Goal: Task Accomplishment & Management: Complete application form

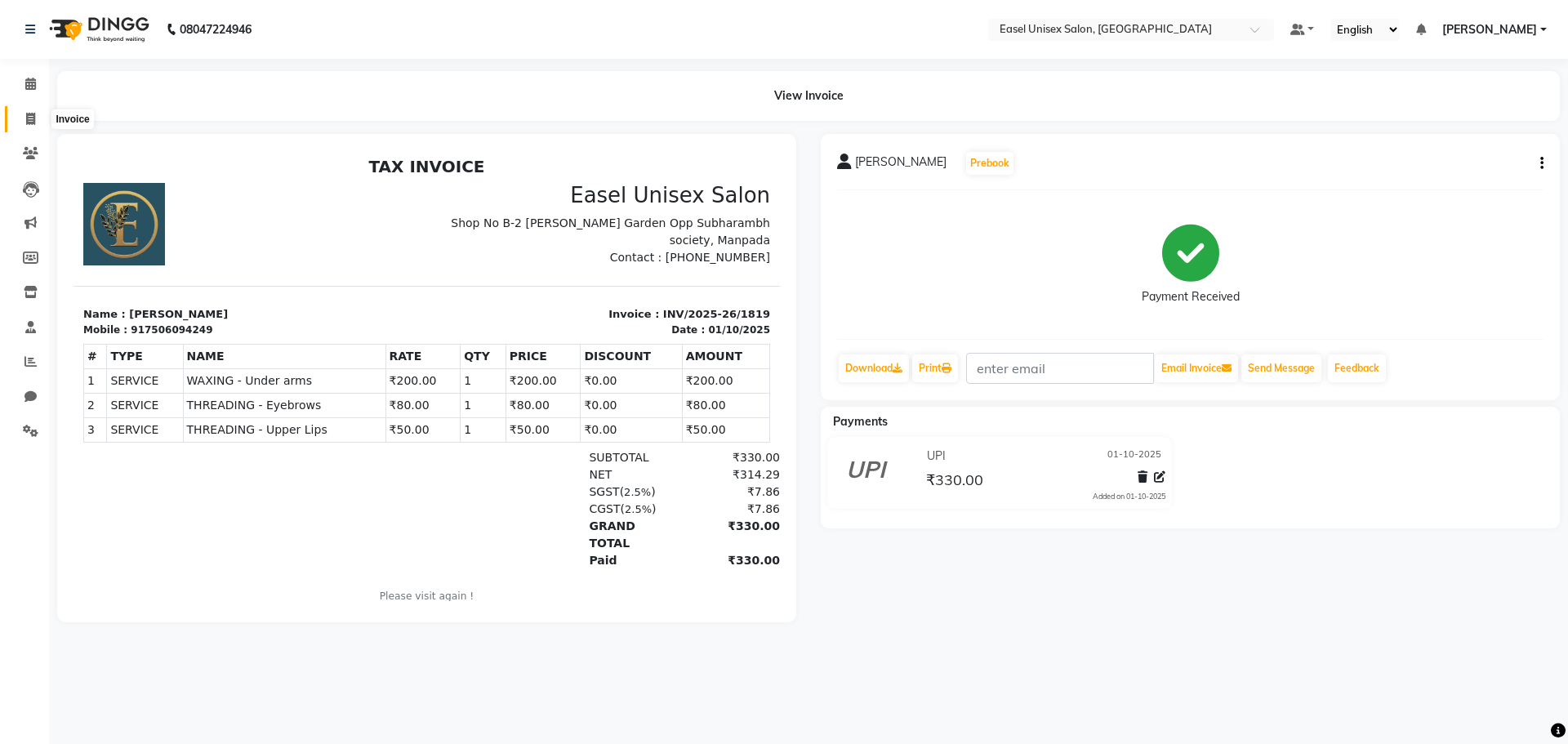
click at [27, 125] on span at bounding box center [30, 120] width 28 height 19
select select "service"
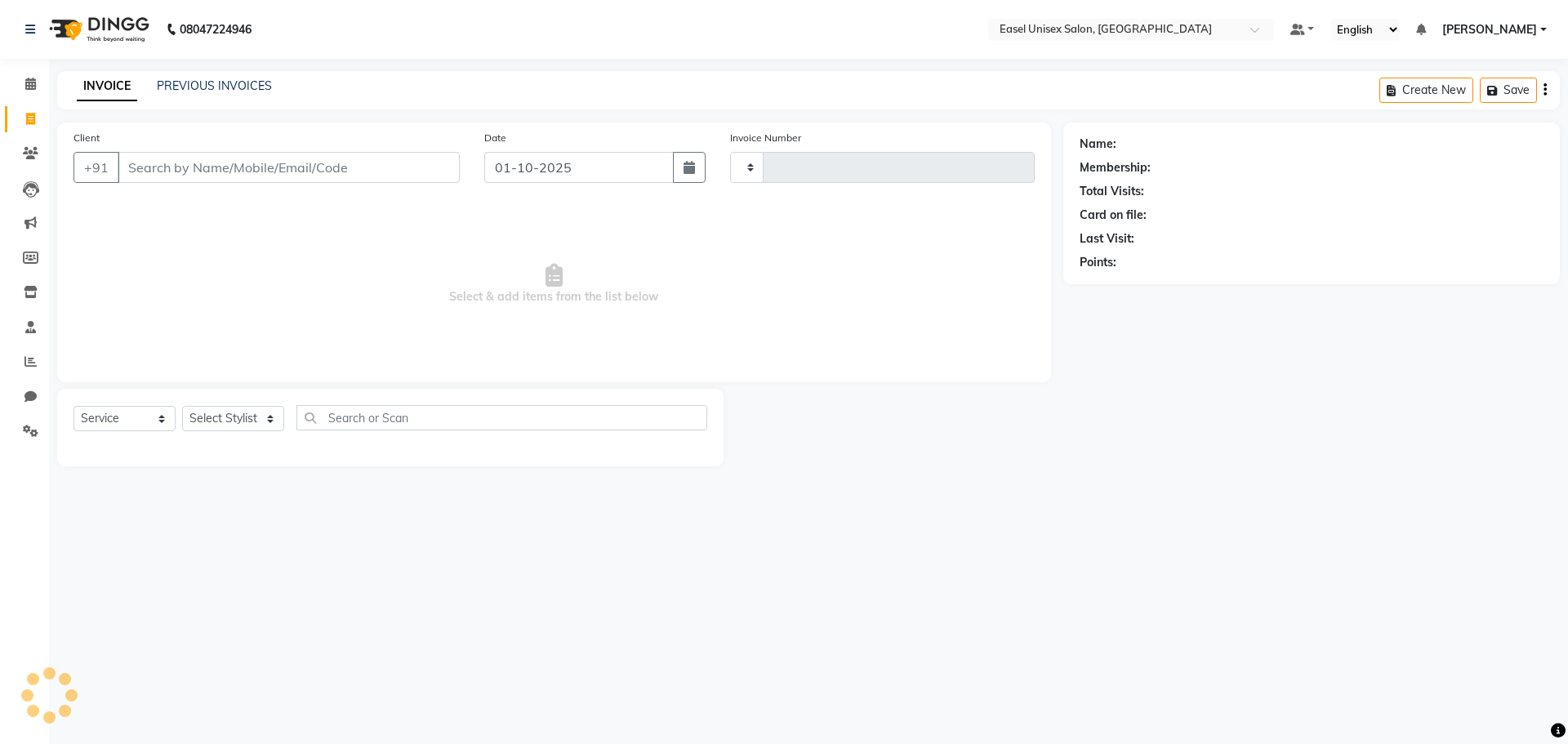
type input "1820"
select select "8639"
type input "9708942057"
click at [420, 162] on span "Add Client" at bounding box center [418, 167] width 65 height 16
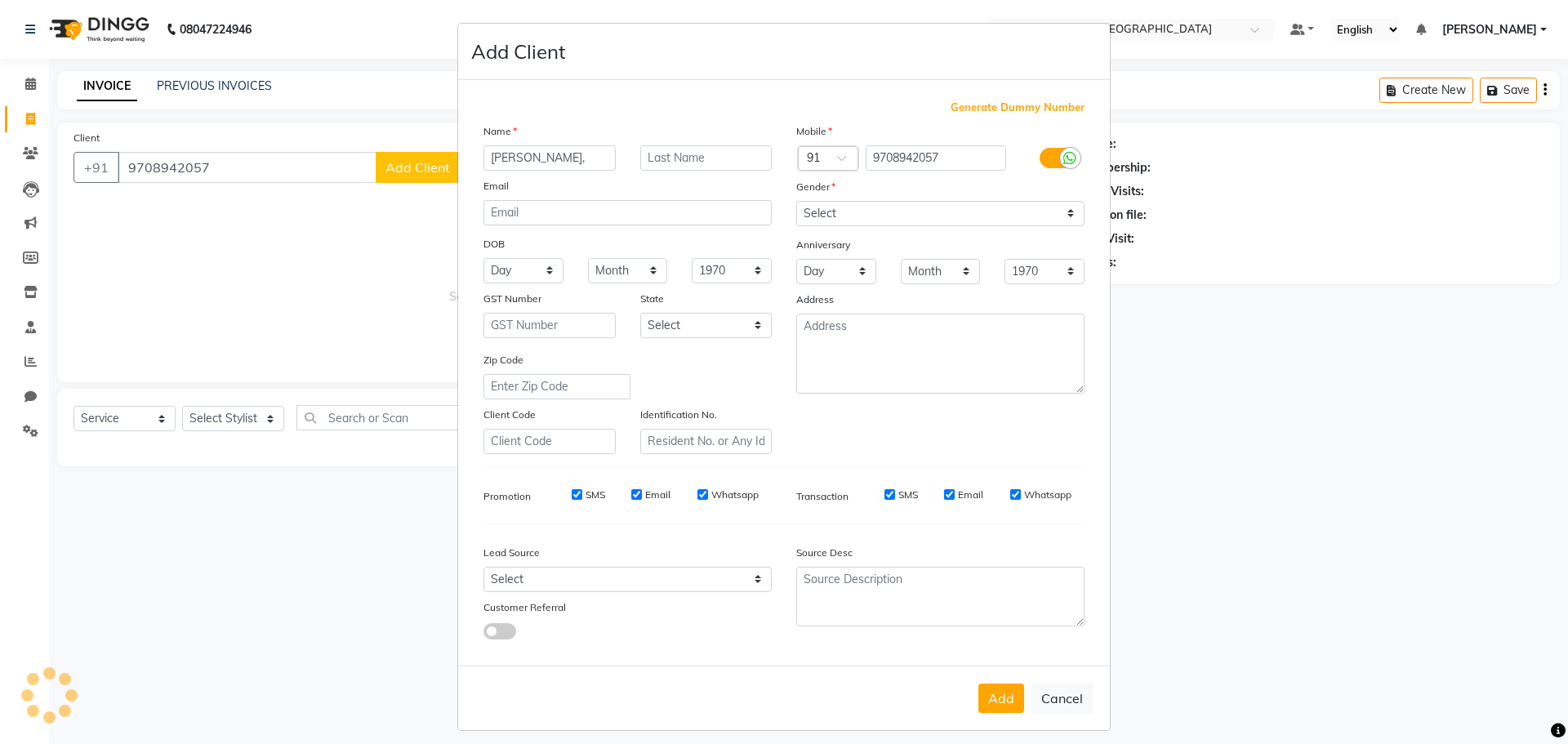
type input "[PERSON_NAME],"
click at [681, 164] on input "text" at bounding box center [706, 158] width 132 height 26
type input "s"
type input "Sinha"
click at [1044, 222] on select "Select [DEMOGRAPHIC_DATA] [DEMOGRAPHIC_DATA] Other Prefer Not To Say" at bounding box center [940, 214] width 288 height 26
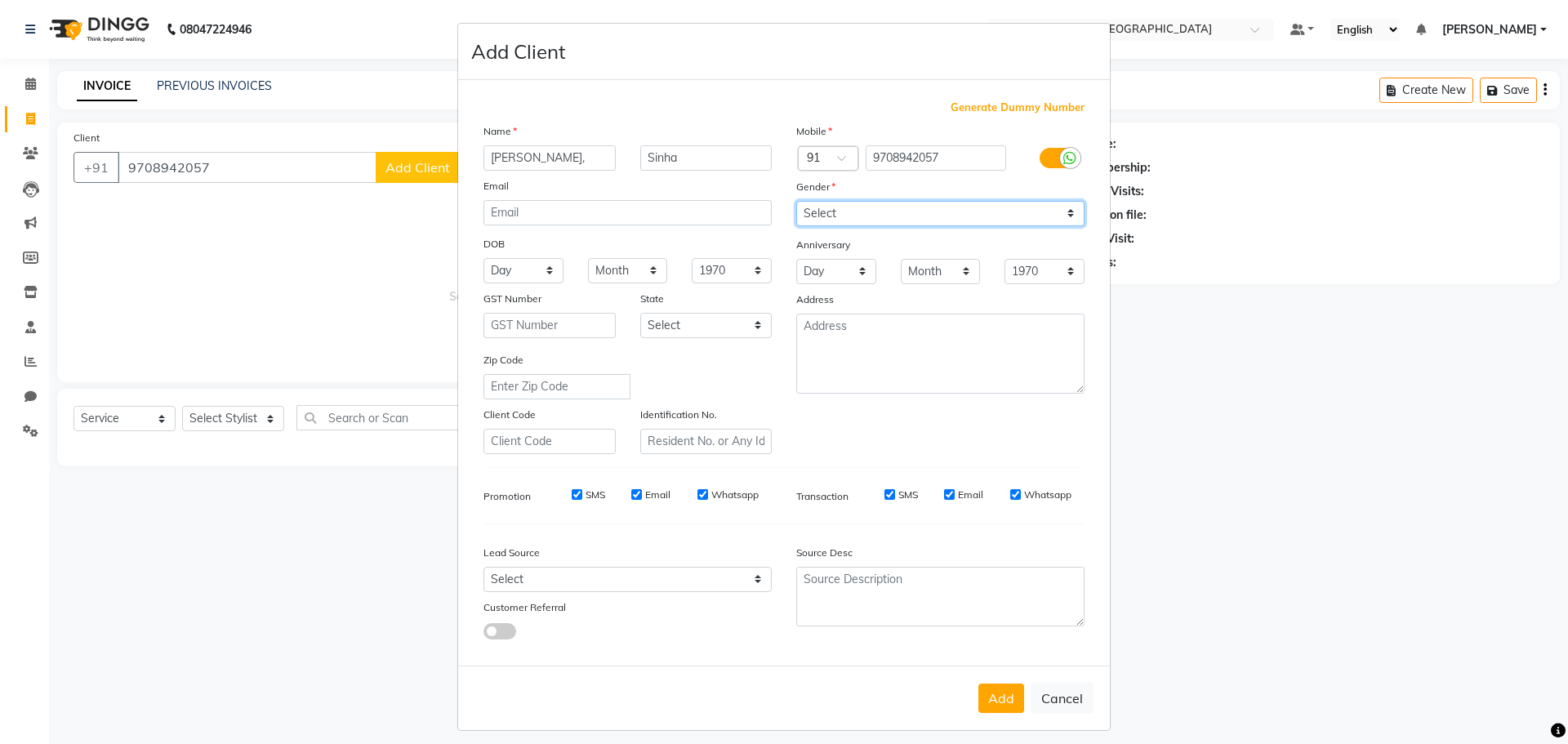
select select "[DEMOGRAPHIC_DATA]"
click at [796, 201] on select "Select [DEMOGRAPHIC_DATA] [DEMOGRAPHIC_DATA] Other Prefer Not To Say" at bounding box center [940, 214] width 288 height 26
click at [1005, 699] on button "Add" at bounding box center [1001, 698] width 46 height 29
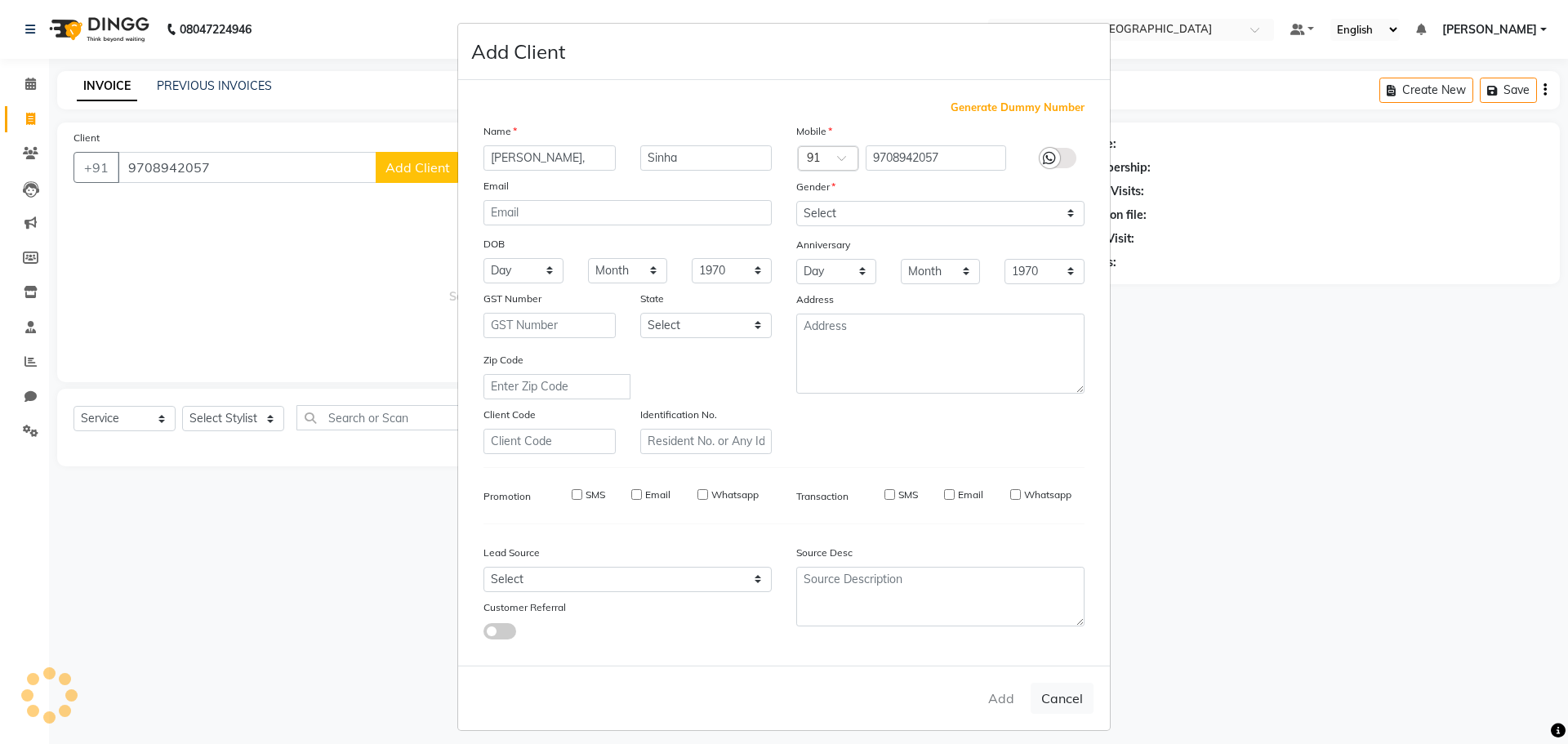
select select
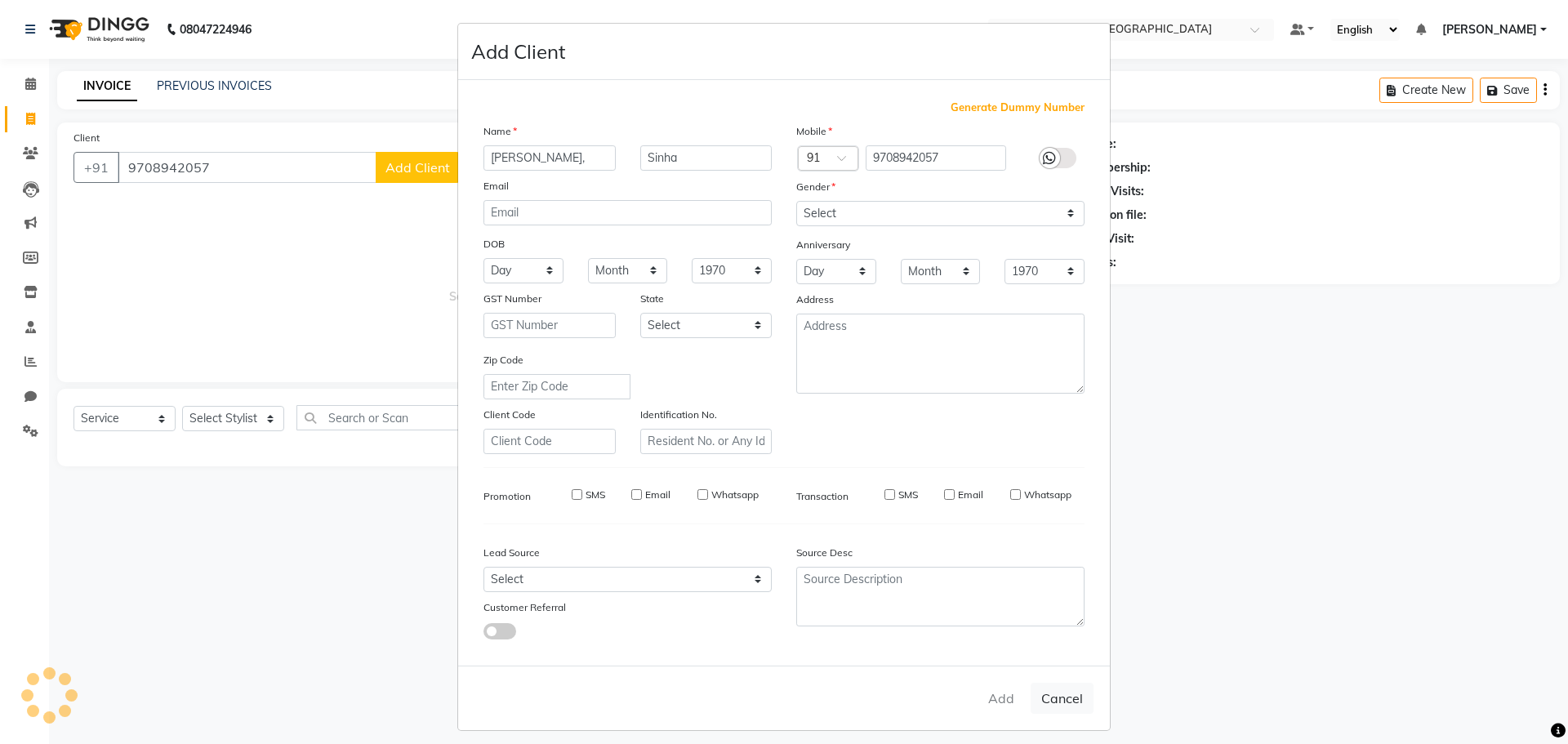
select select
checkbox input "false"
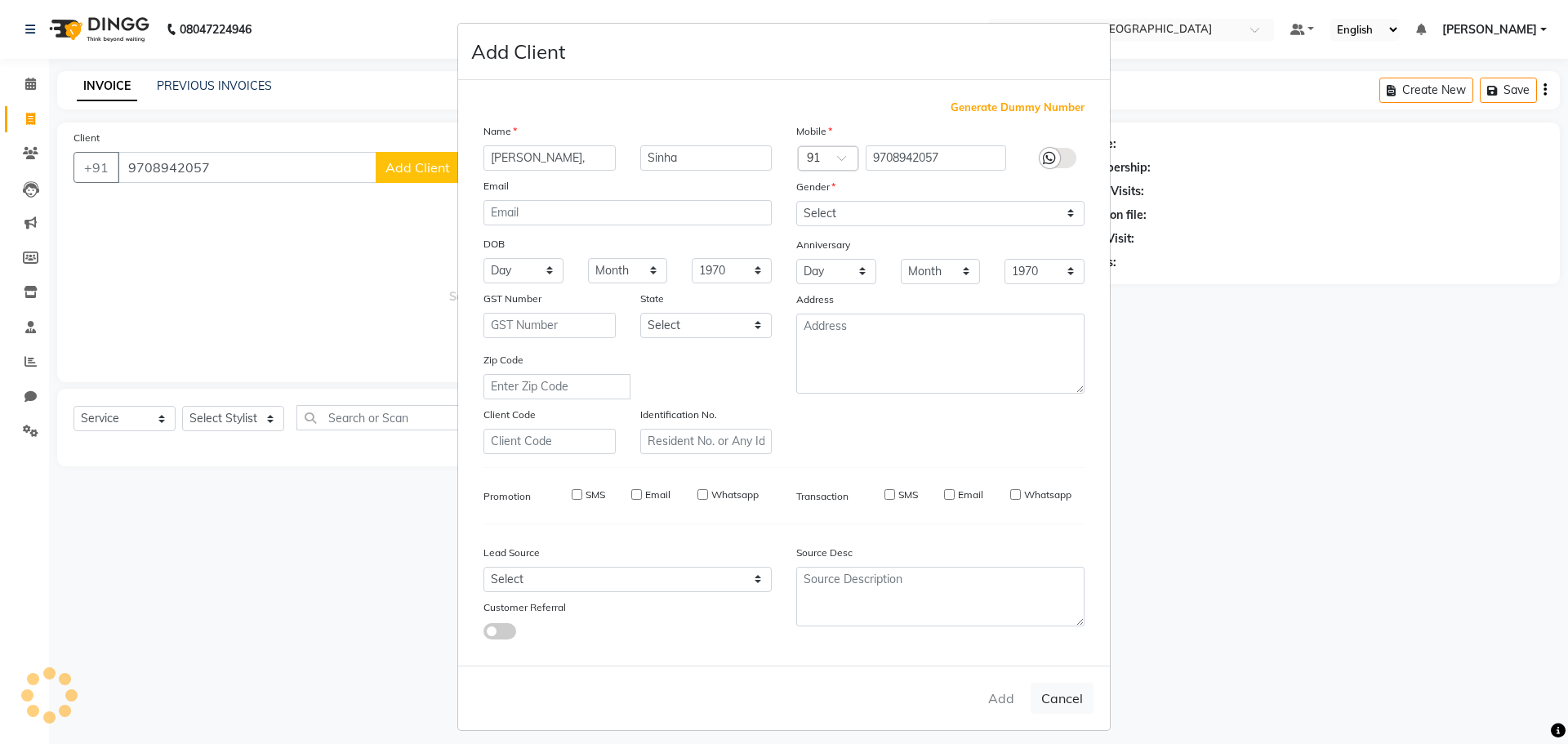
checkbox input "false"
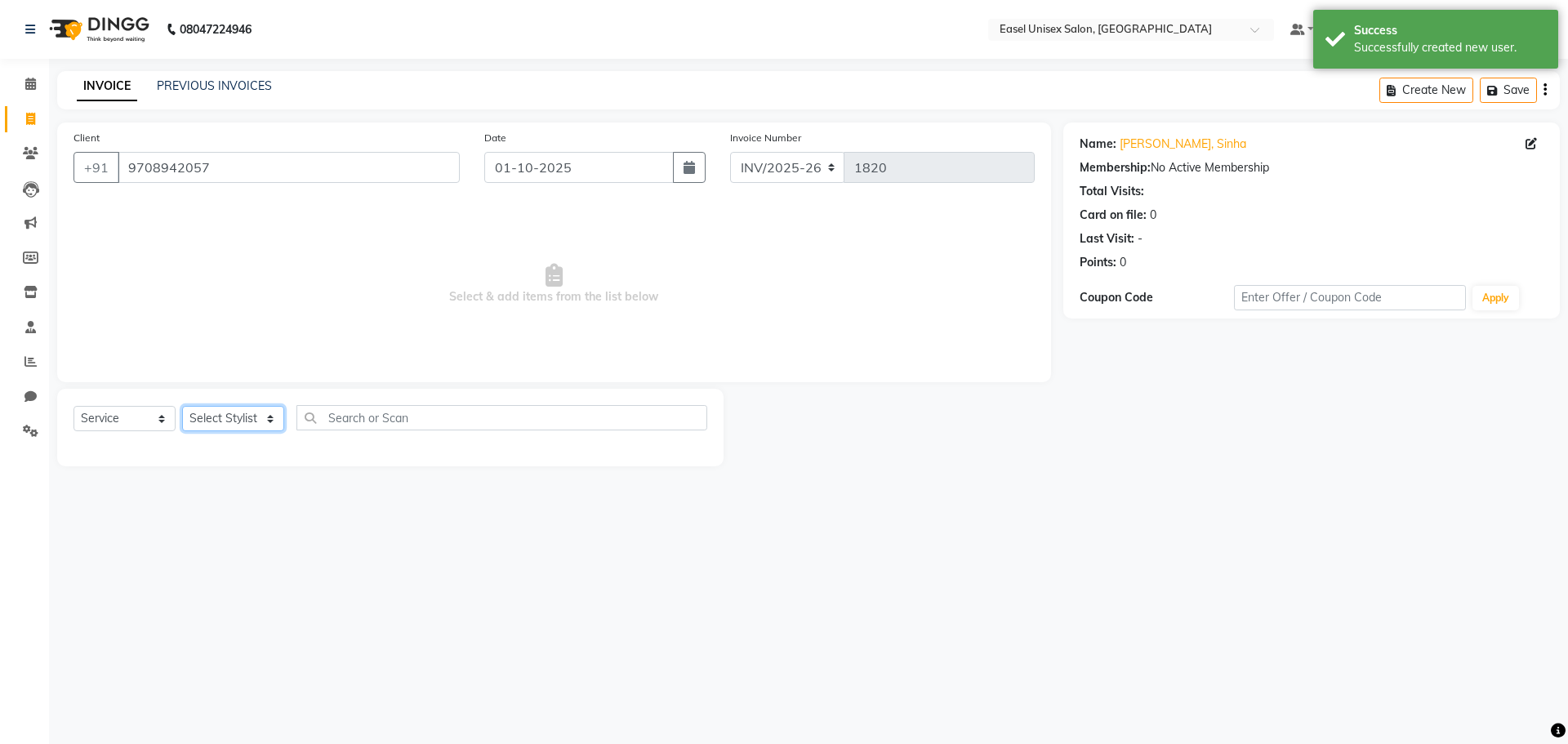
click at [237, 425] on select "Select Stylist admin [PERSON_NAME] jiya [PERSON_NAME] Priyanka [PERSON_NAME] [P…" at bounding box center [232, 419] width 102 height 26
select select "83238"
click at [182, 406] on select "Select Stylist admin [PERSON_NAME] jiya [PERSON_NAME] Priyanka [PERSON_NAME] [P…" at bounding box center [232, 419] width 102 height 26
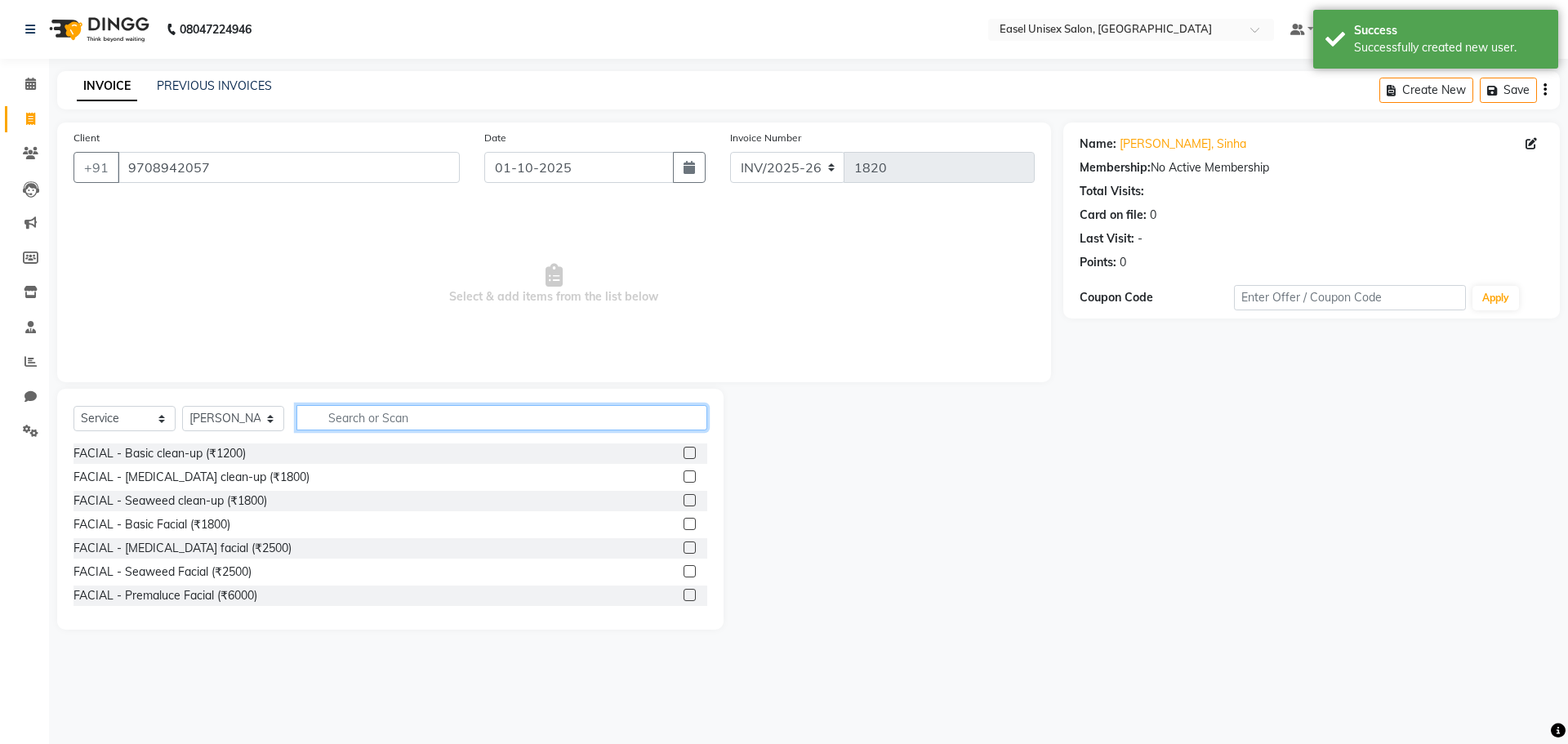
click at [385, 417] on input "text" at bounding box center [502, 418] width 411 height 26
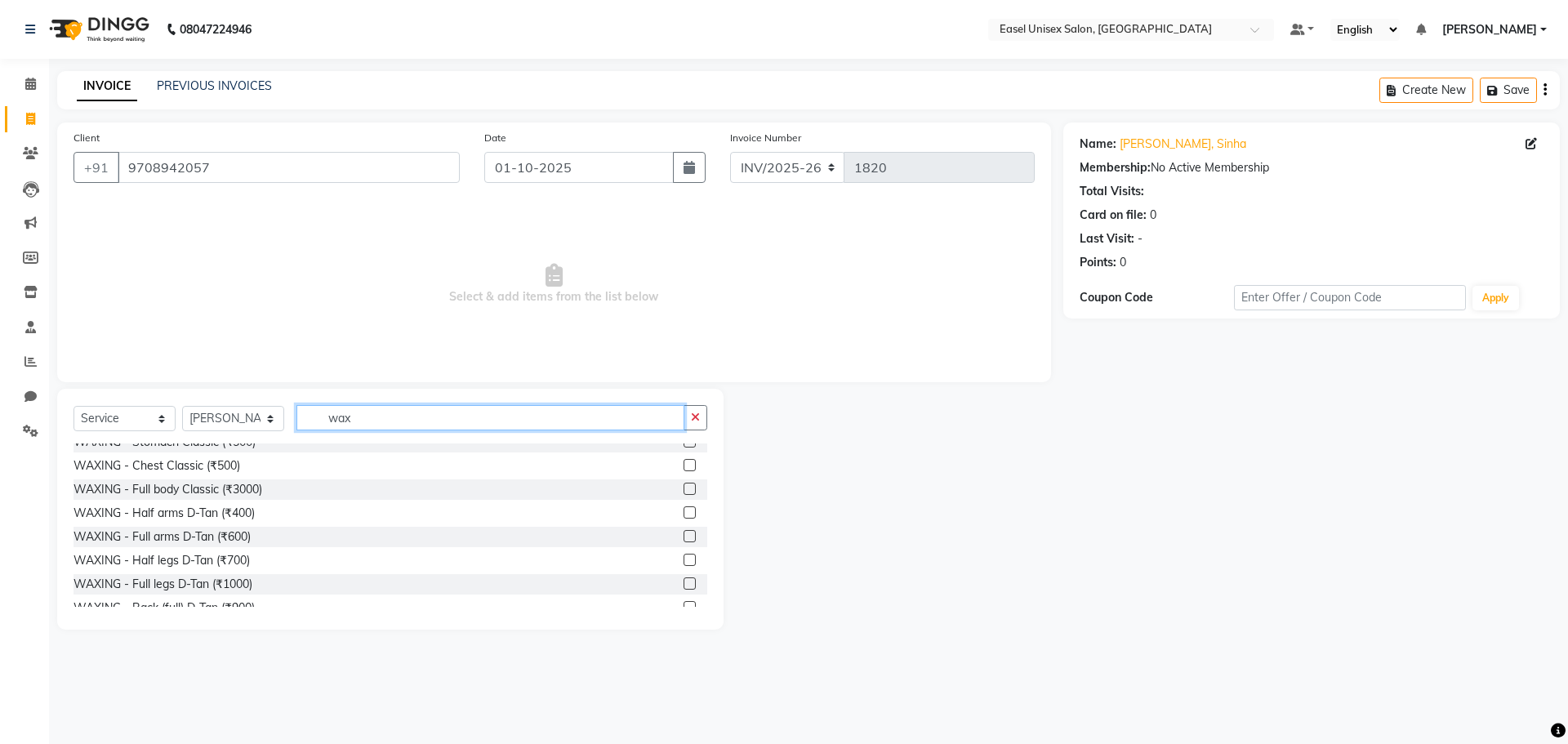
type input "wax"
click at [684, 537] on label at bounding box center [690, 536] width 12 height 12
click at [684, 537] on input "checkbox" at bounding box center [689, 536] width 10 height 10
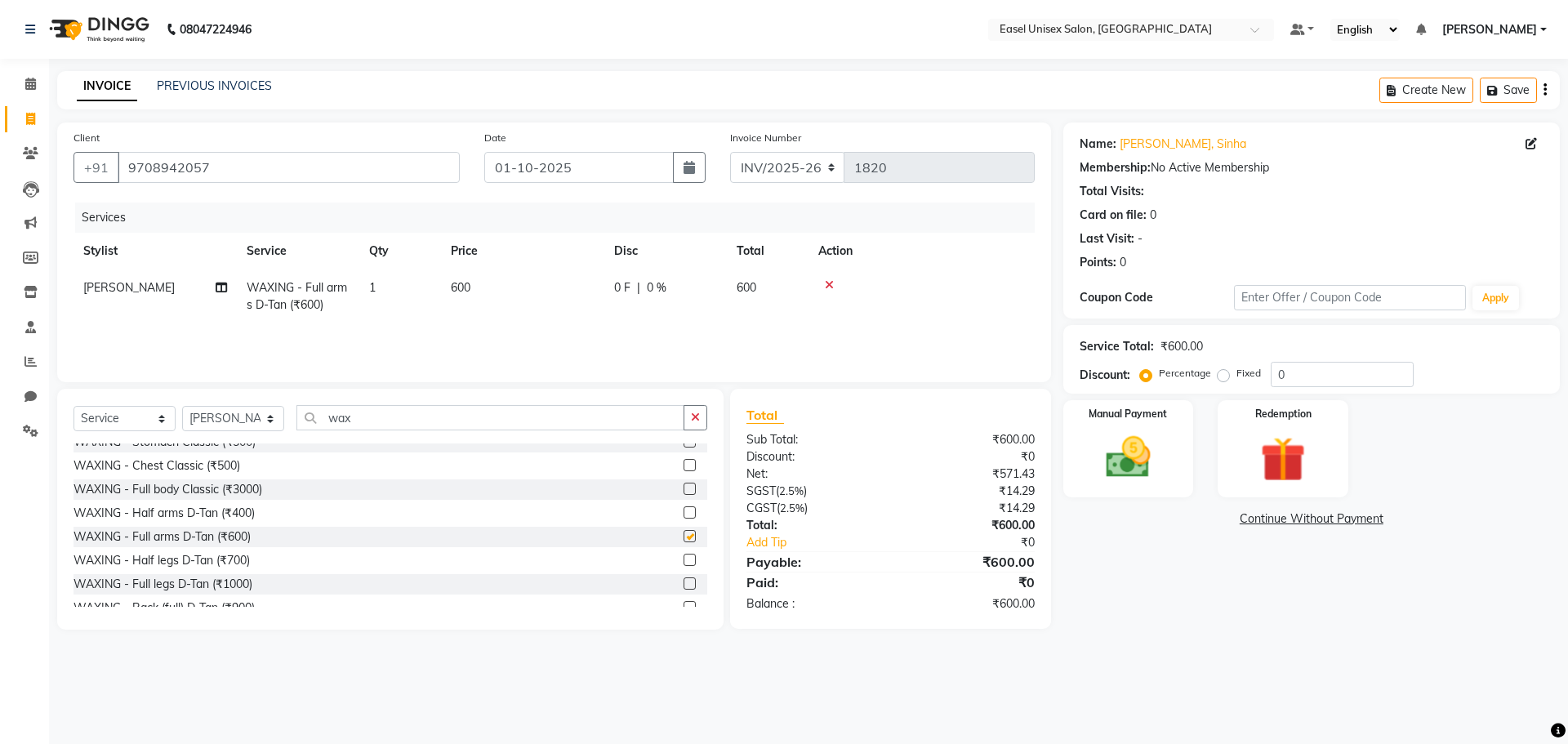
checkbox input "false"
click at [684, 563] on label at bounding box center [690, 559] width 12 height 12
click at [684, 563] on input "checkbox" at bounding box center [689, 560] width 10 height 10
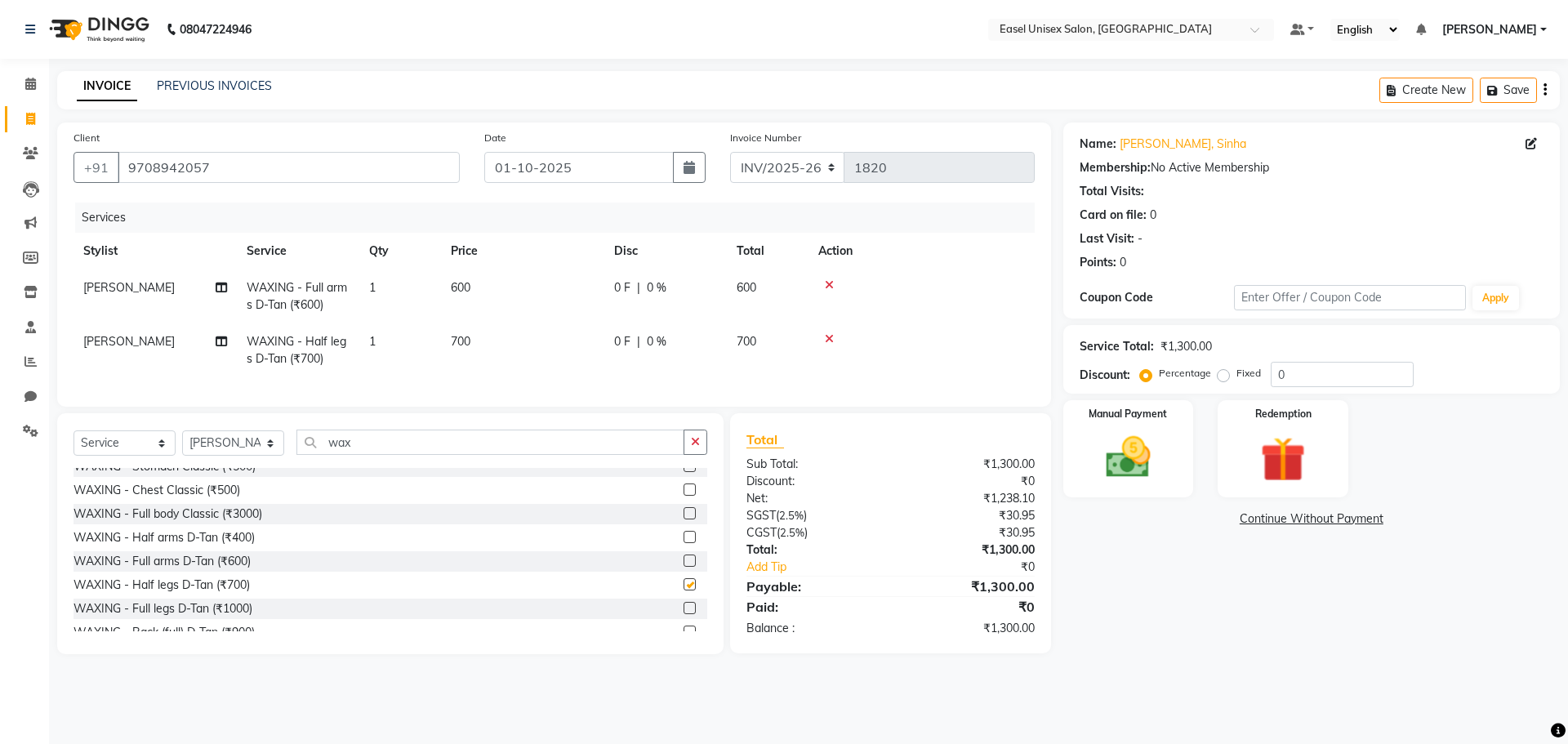
checkbox input "false"
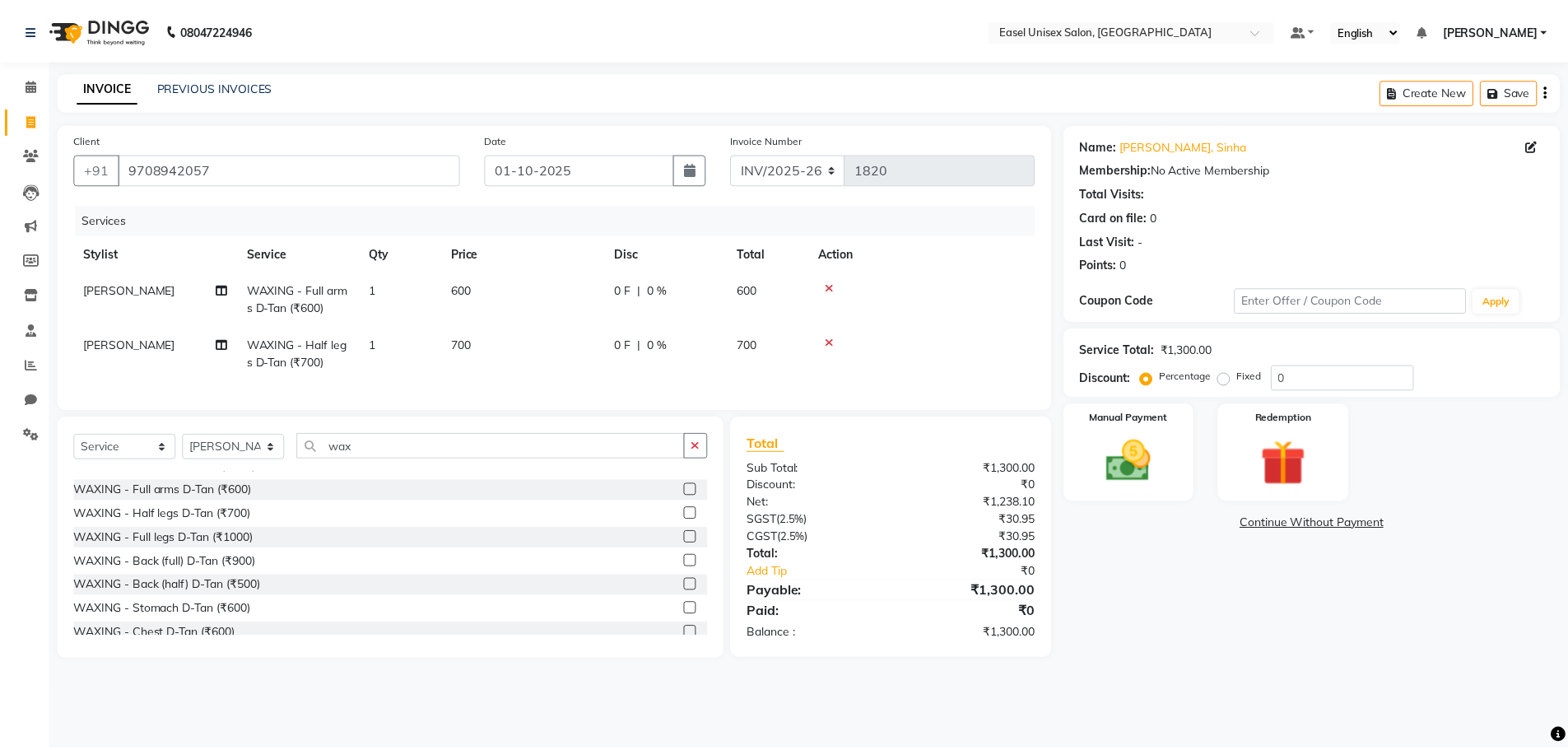
scroll to position [958, 0]
click at [689, 628] on label at bounding box center [695, 622] width 12 height 12
click at [689, 628] on input "checkbox" at bounding box center [694, 623] width 10 height 10
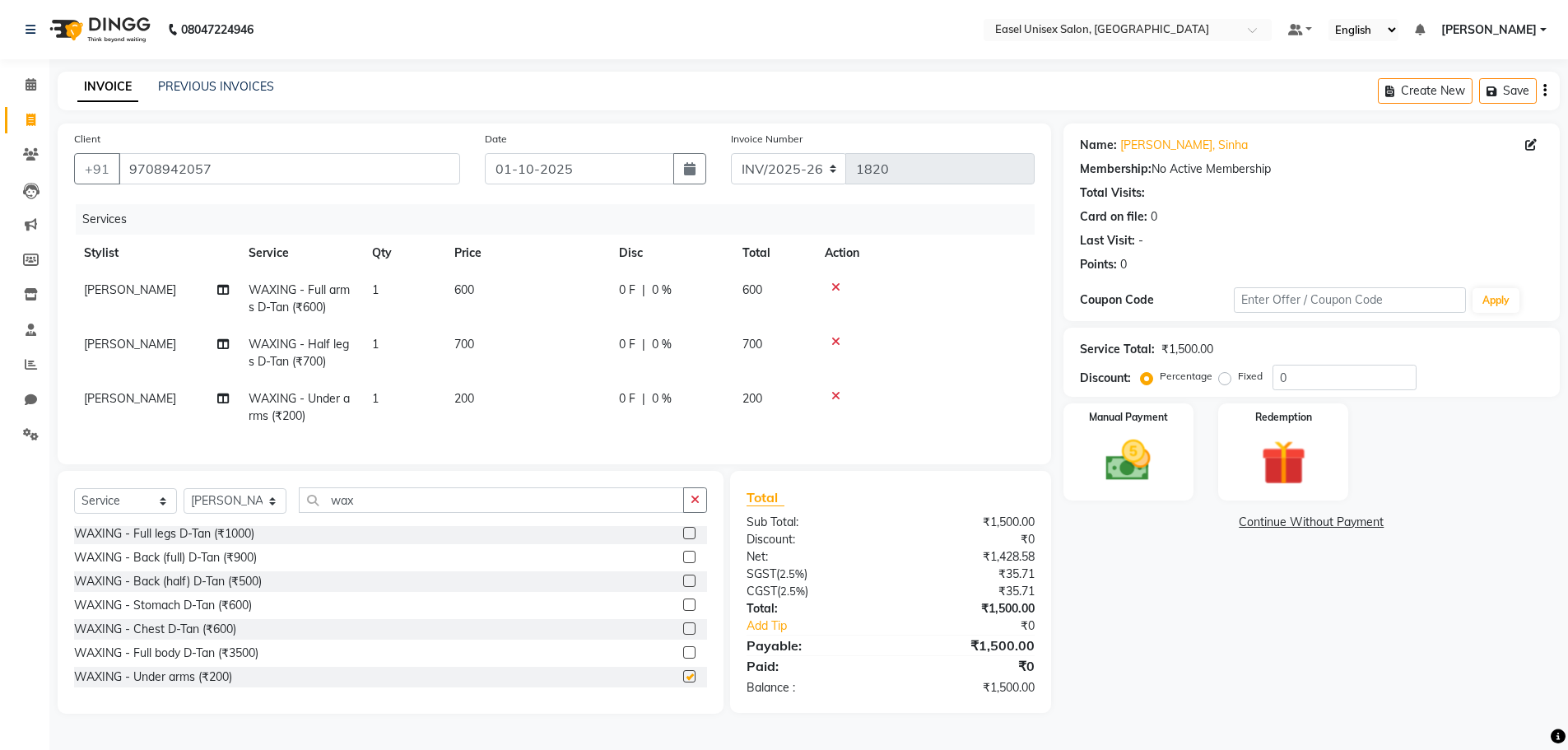
checkbox input "false"
click at [1167, 447] on img at bounding box center [1129, 461] width 76 height 53
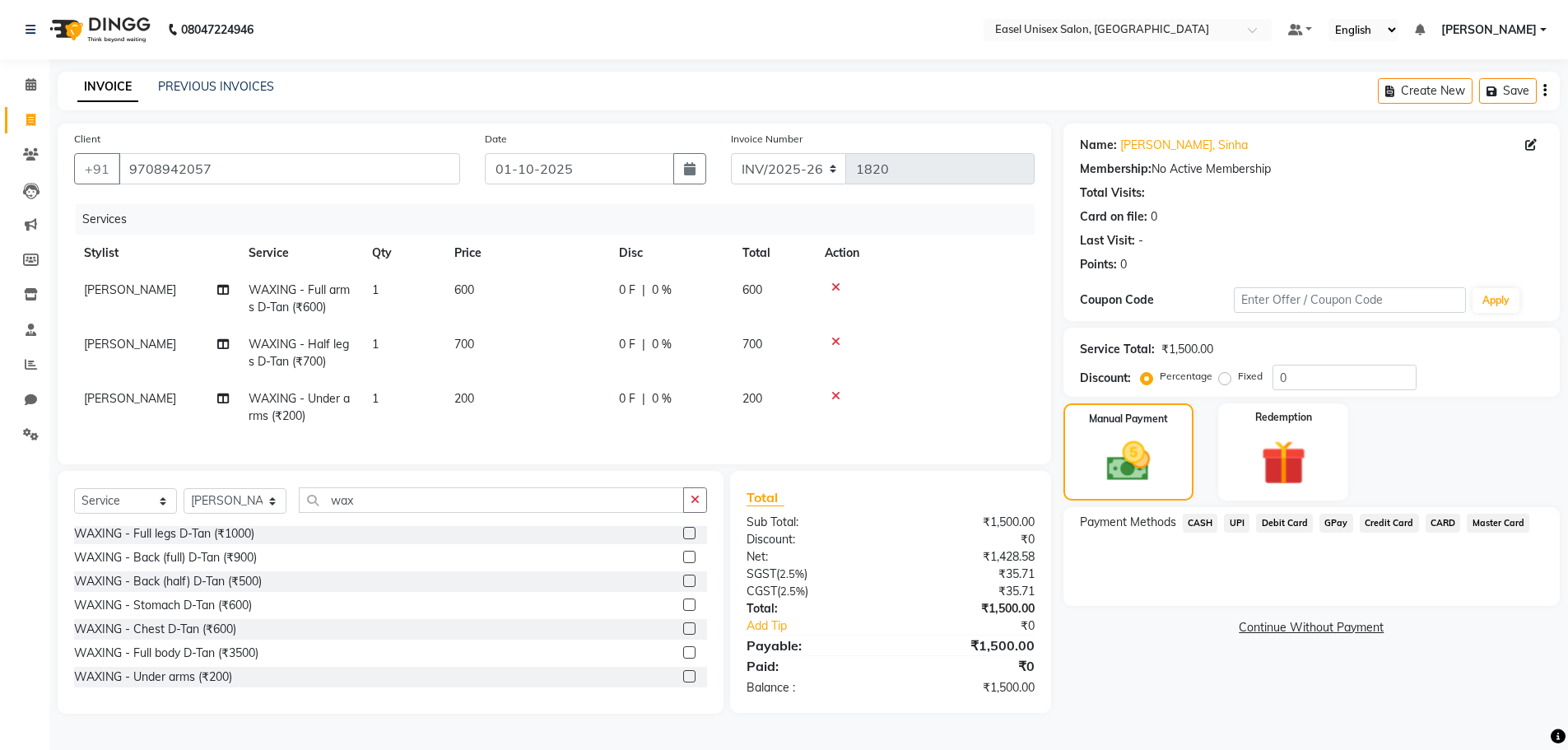
click at [1234, 518] on span "UPI" at bounding box center [1236, 523] width 26 height 19
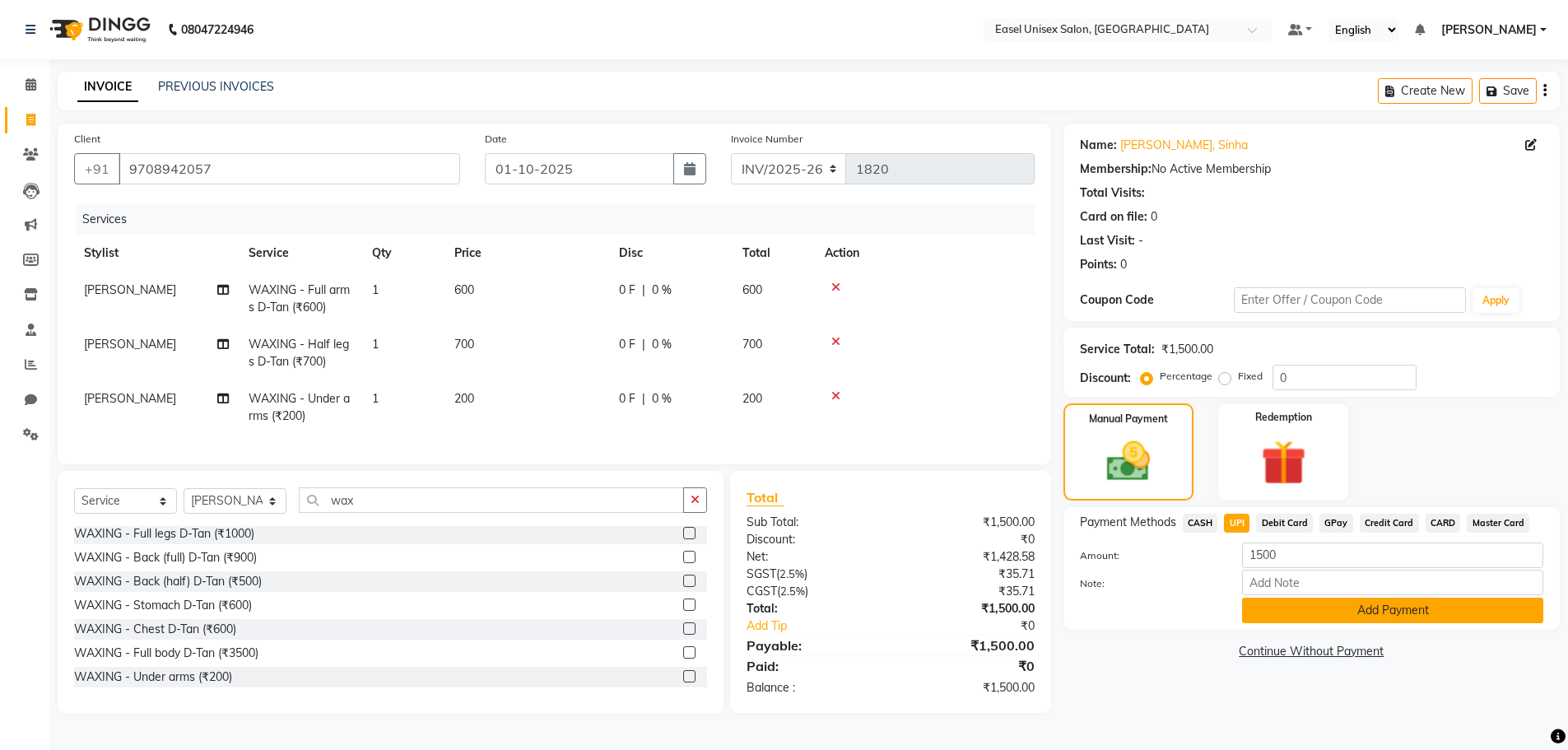
click at [1344, 618] on button "Add Payment" at bounding box center [1392, 611] width 301 height 26
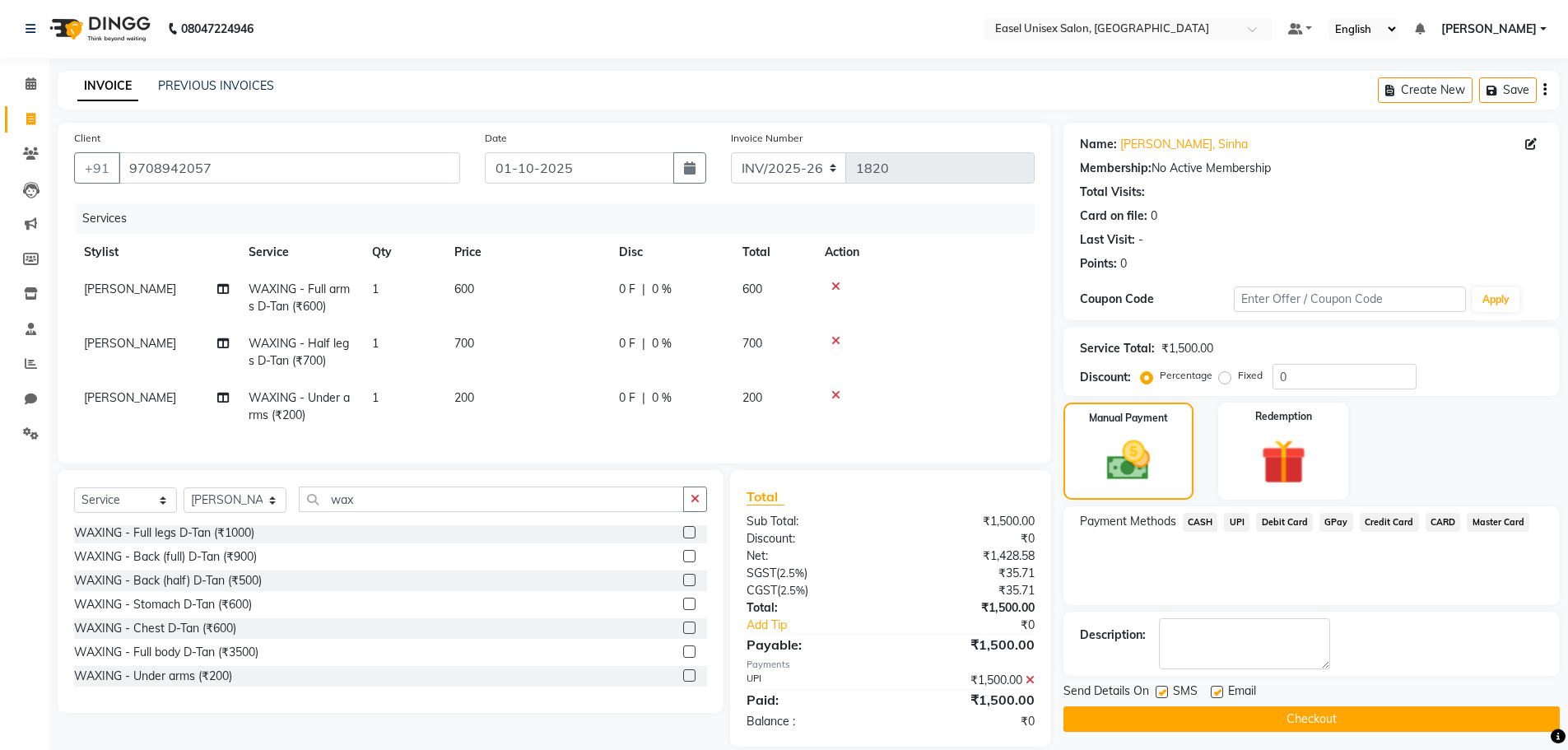
click at [1313, 716] on button "Checkout" at bounding box center [1311, 719] width 496 height 26
